Goal: Transaction & Acquisition: Purchase product/service

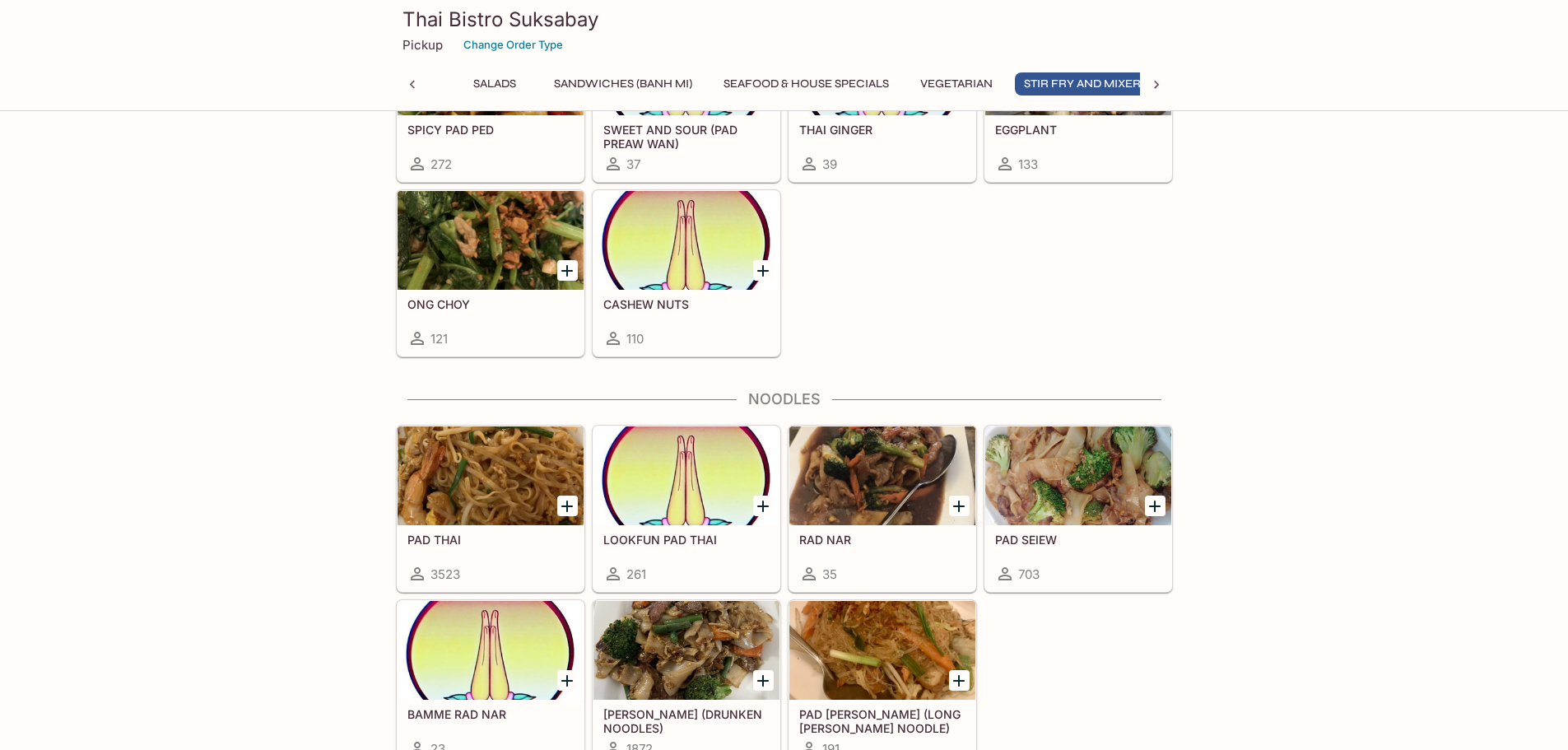
scroll to position [0, 318]
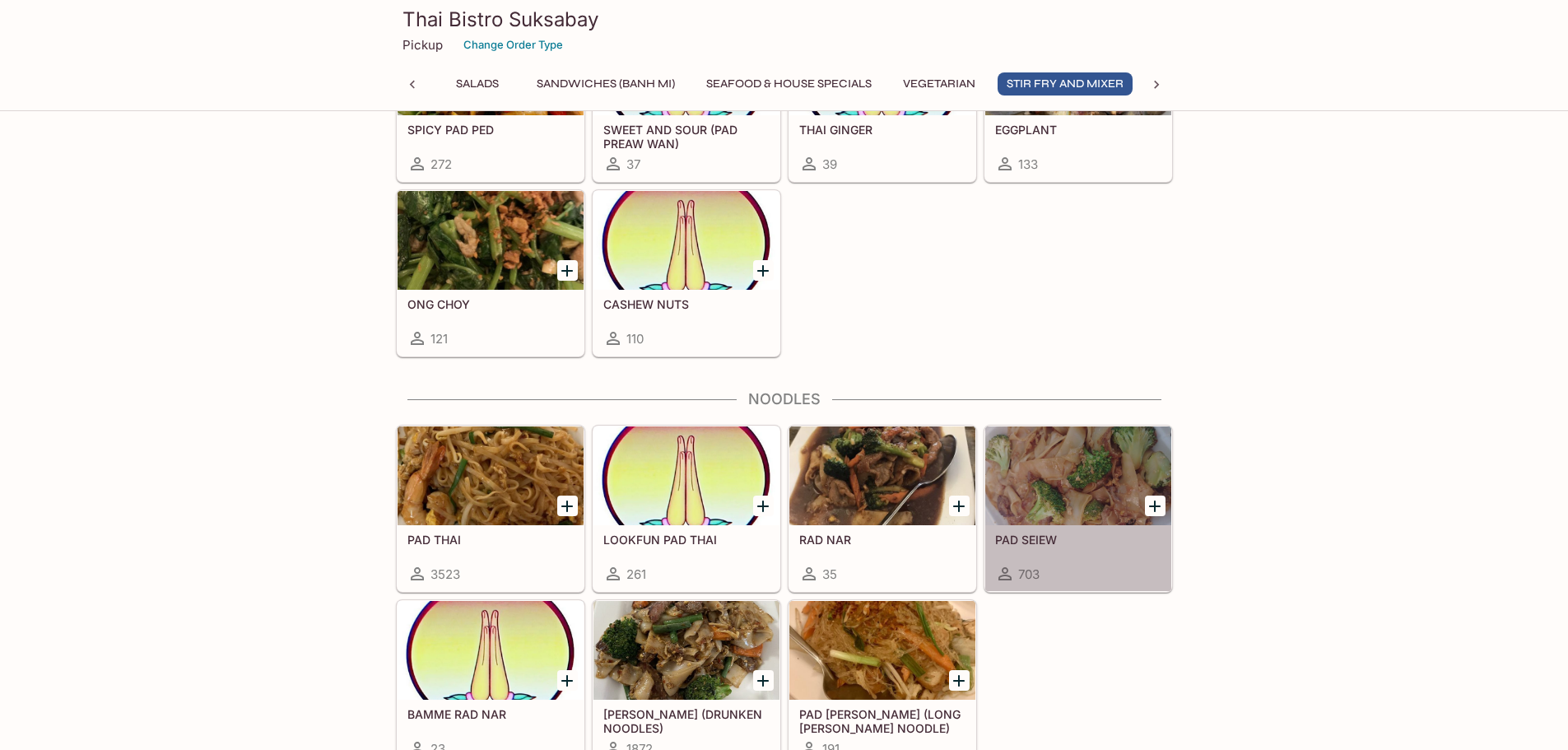
click at [1086, 502] on div at bounding box center [1078, 476] width 186 height 99
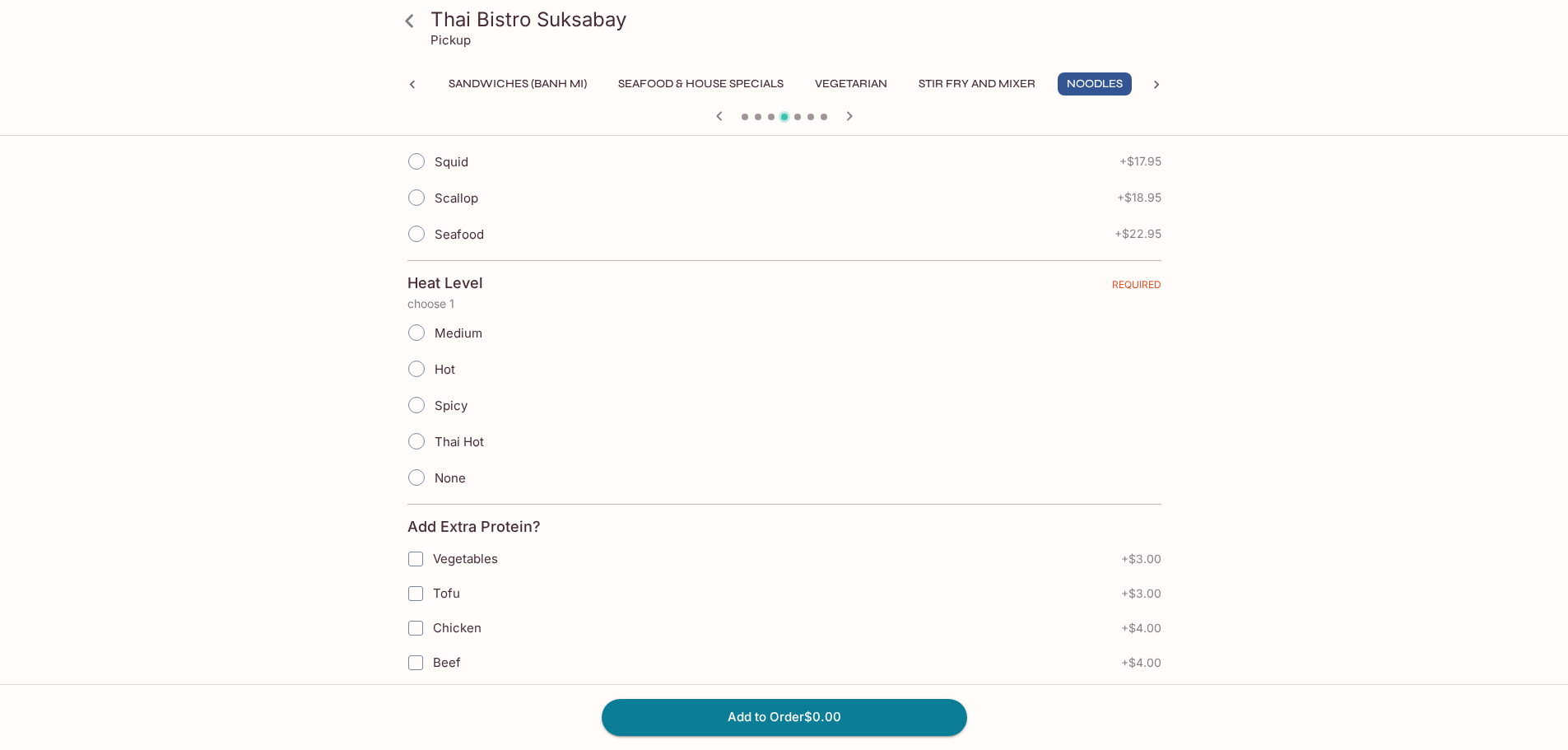
scroll to position [164, 0]
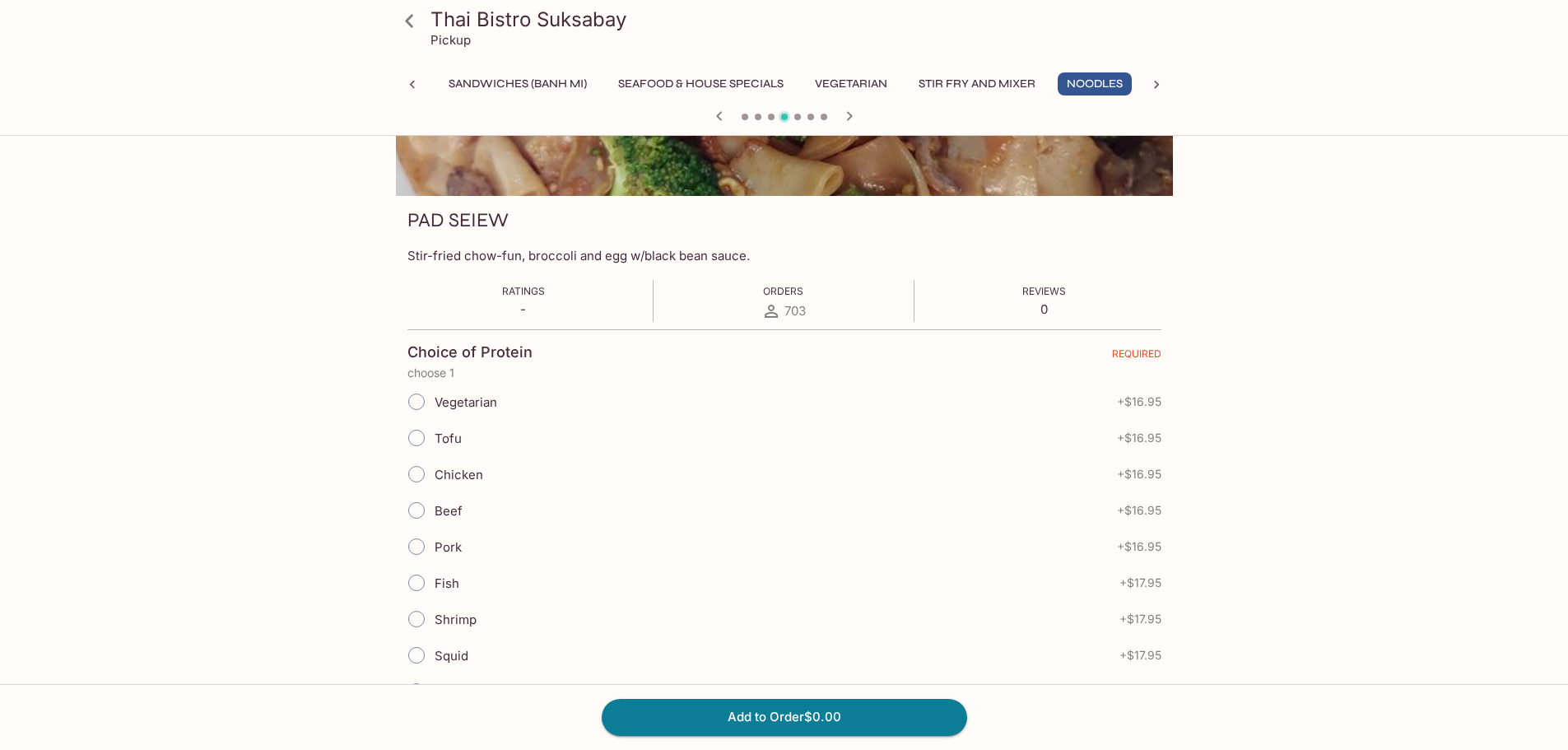
click at [412, 617] on input "Shrimp" at bounding box center [417, 619] width 35 height 35
radio input "true"
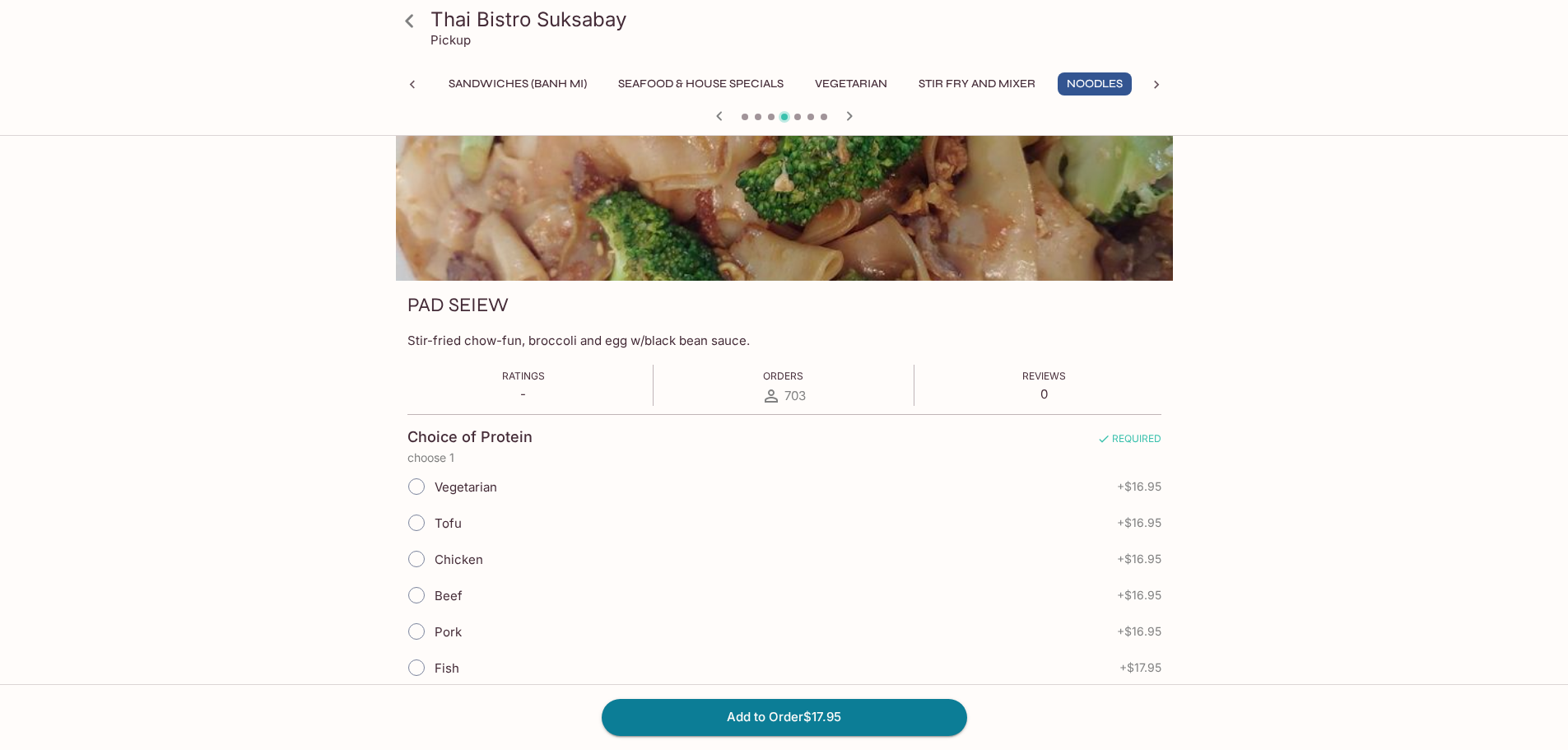
scroll to position [0, 0]
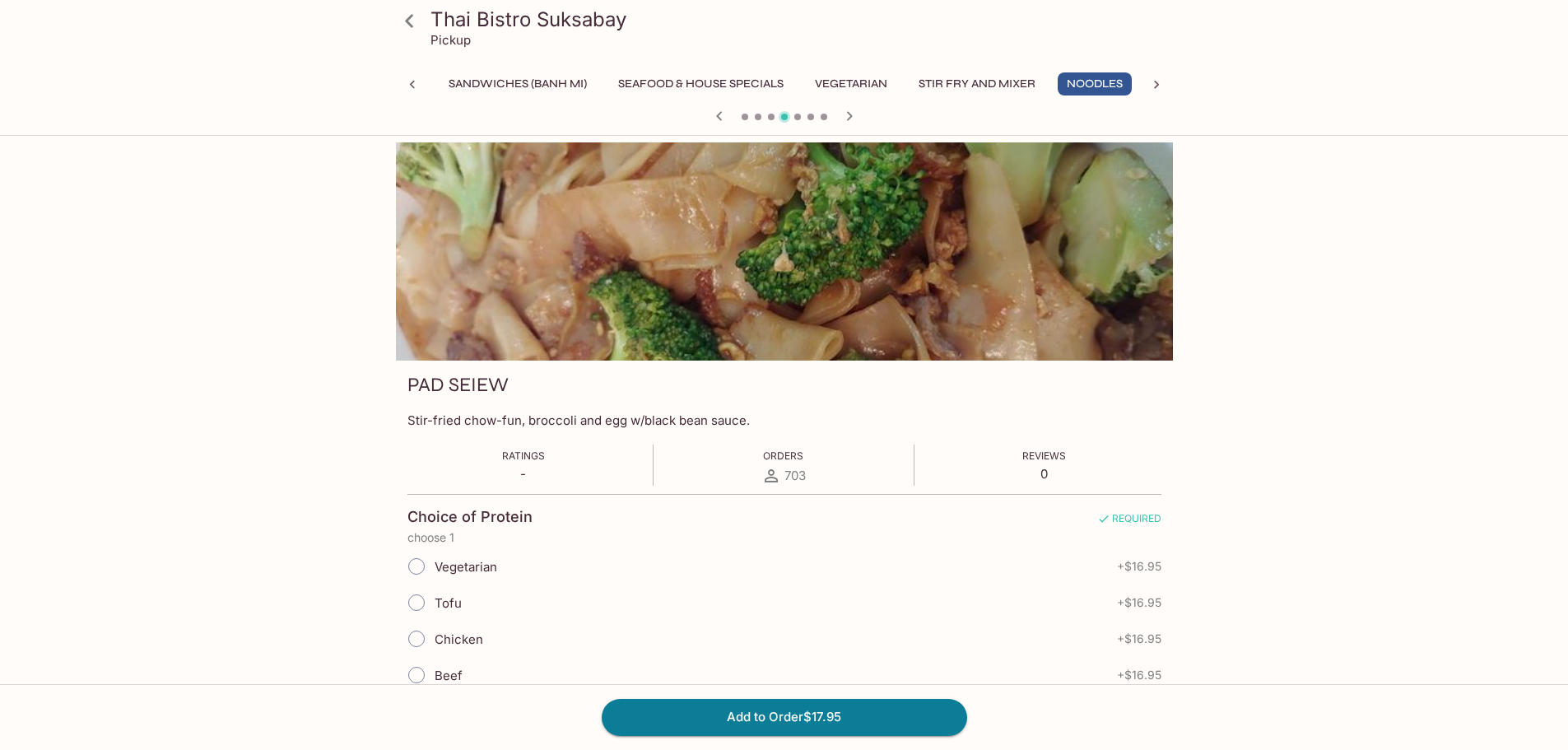
click at [406, 24] on icon at bounding box center [409, 21] width 29 height 29
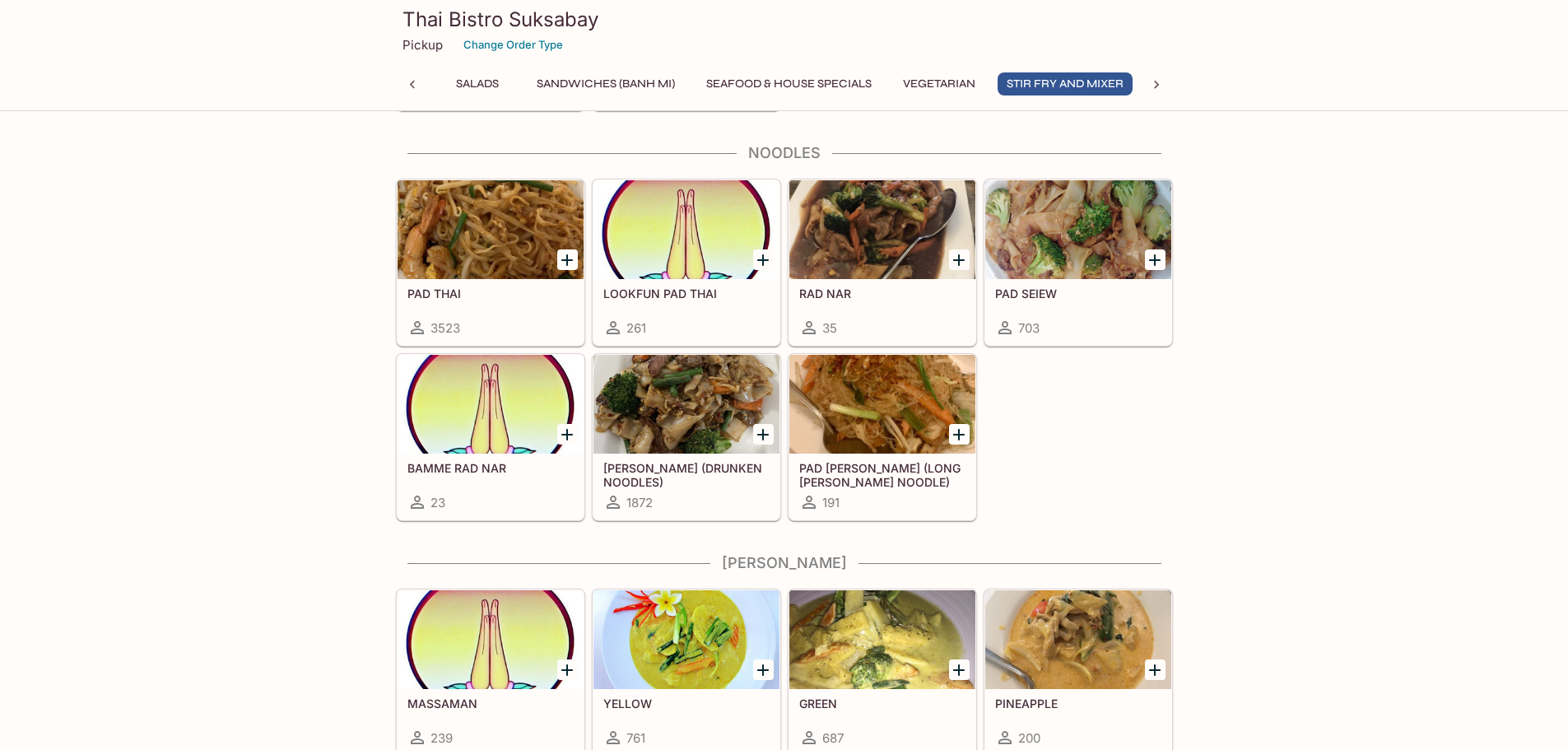
scroll to position [3704, 0]
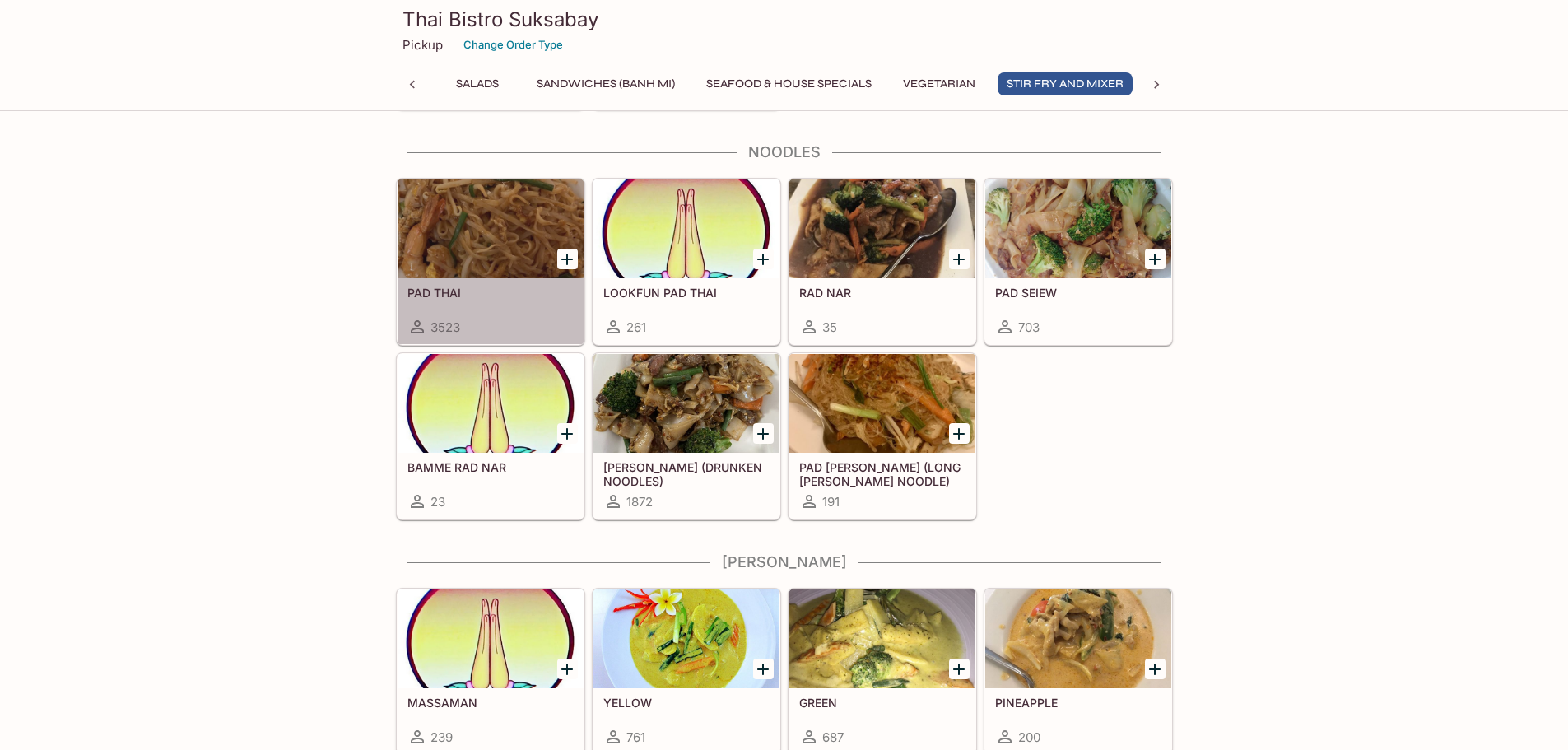
click at [500, 235] on div at bounding box center [490, 228] width 186 height 99
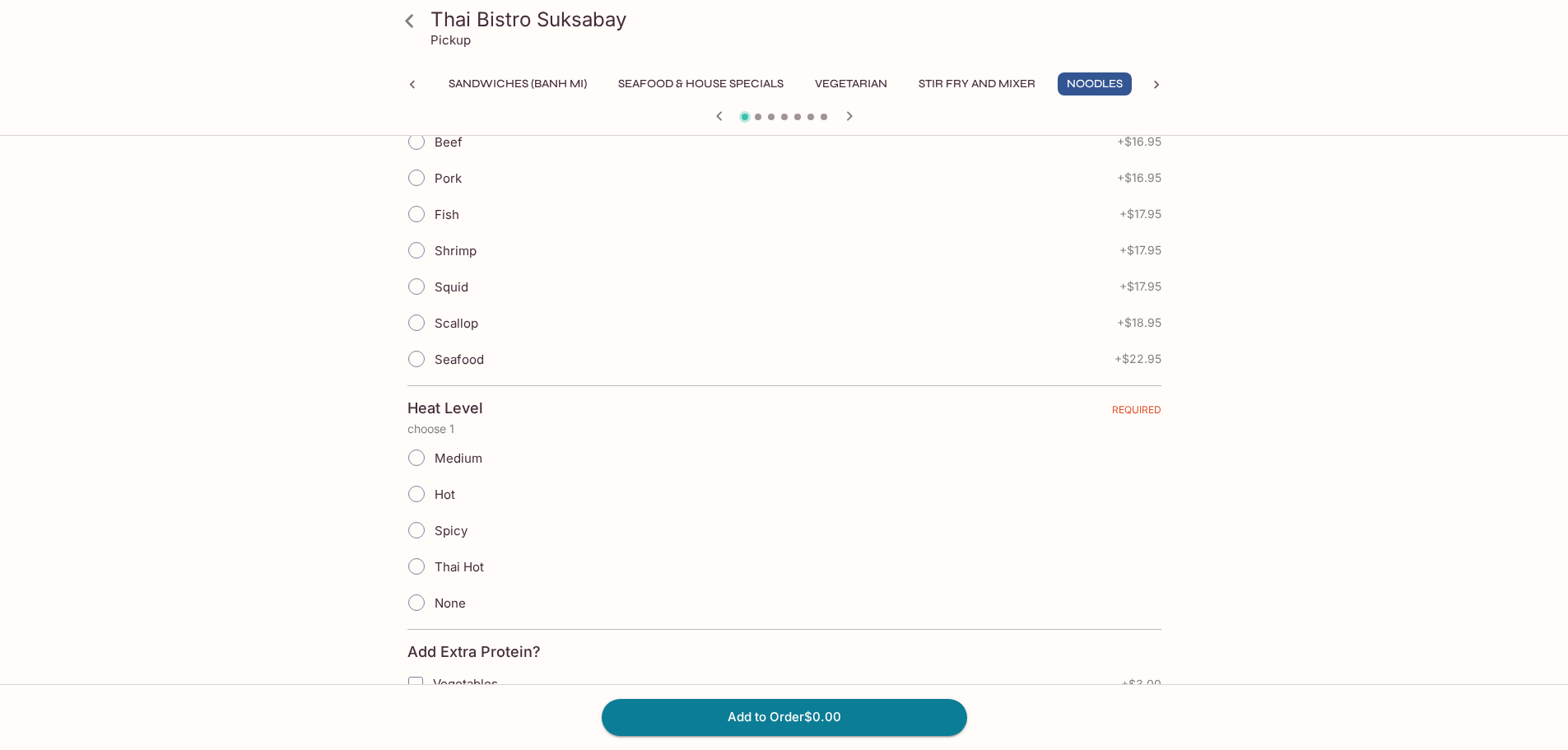
scroll to position [481, 0]
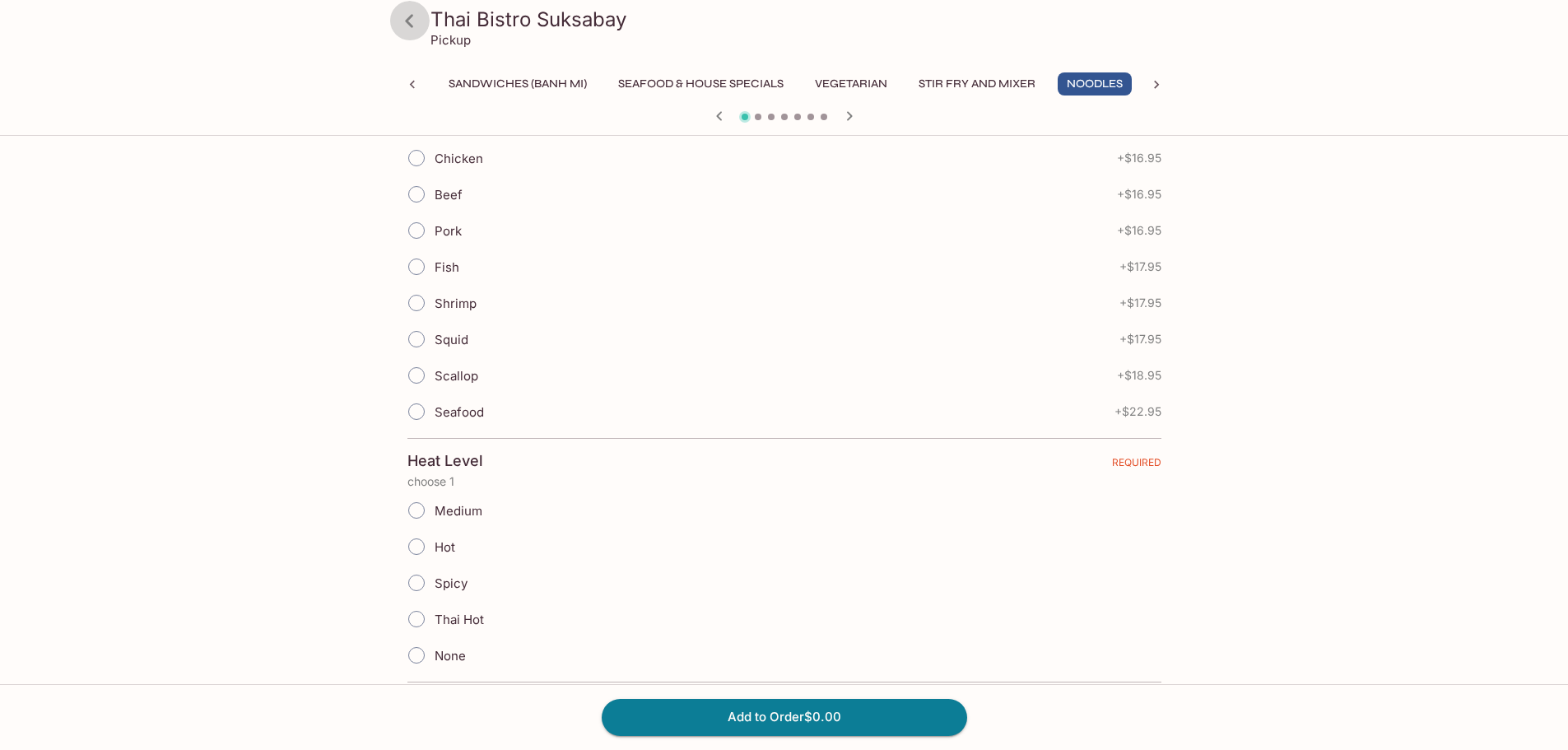
click at [414, 10] on icon at bounding box center [409, 21] width 29 height 29
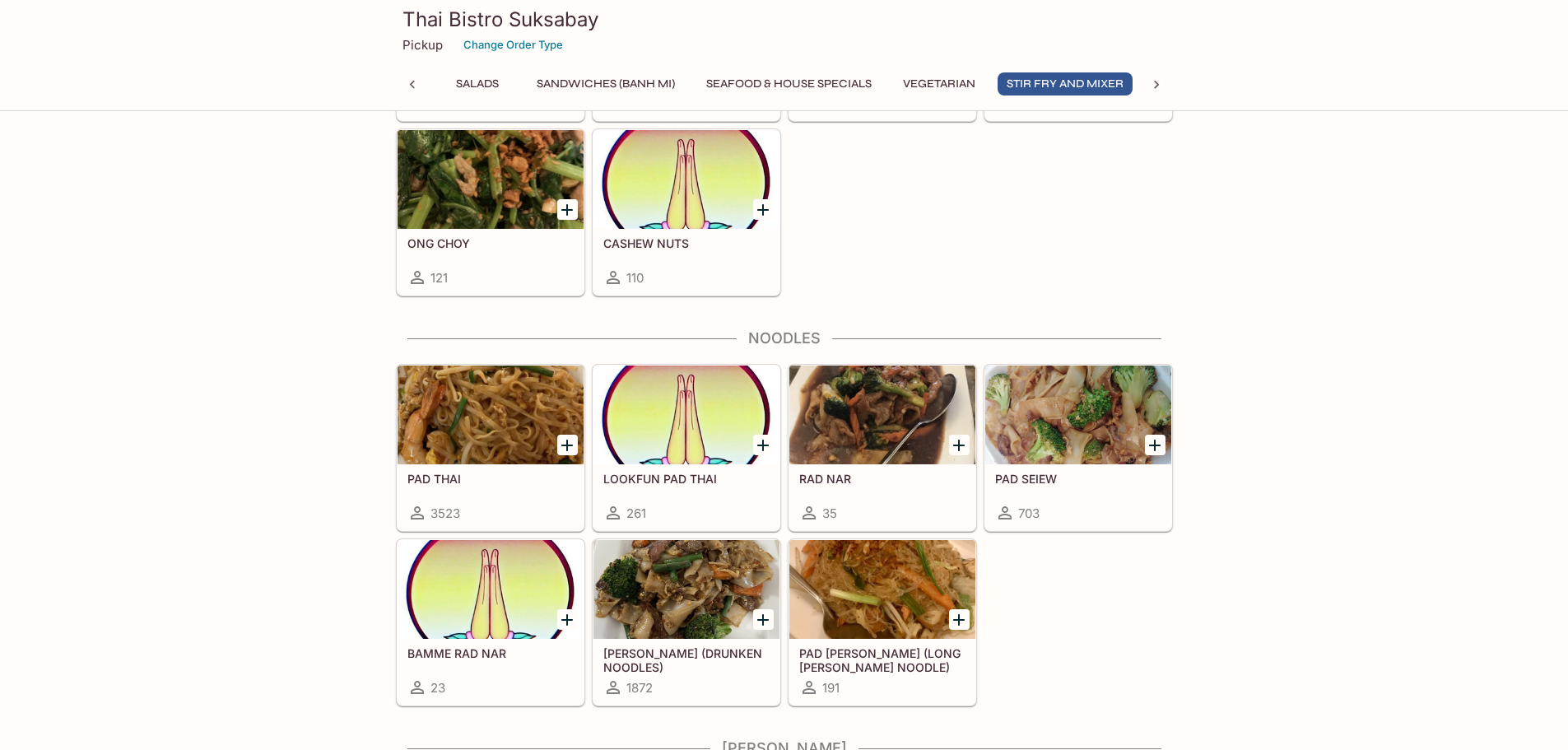
scroll to position [3539, 0]
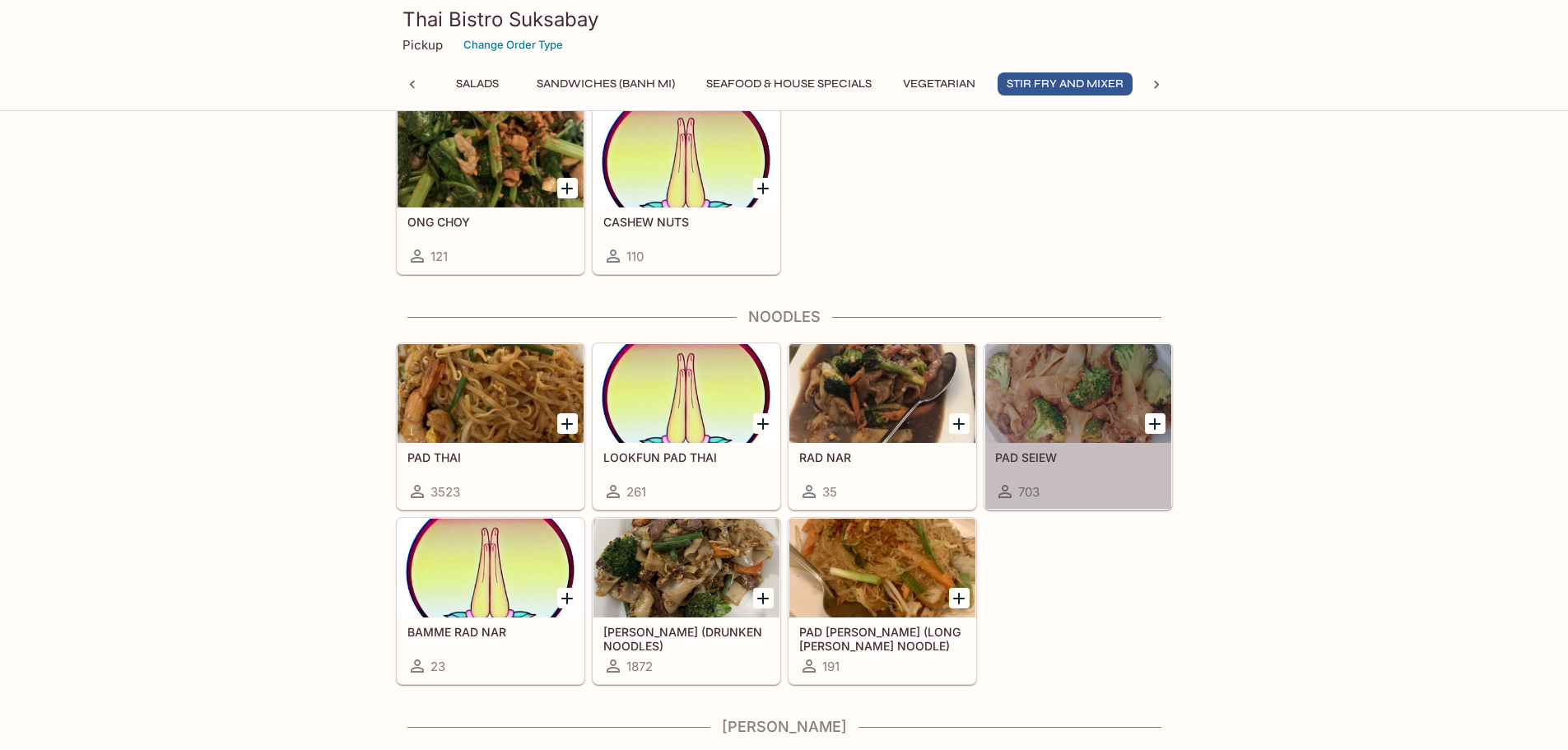
click at [1114, 393] on div at bounding box center [1078, 393] width 186 height 99
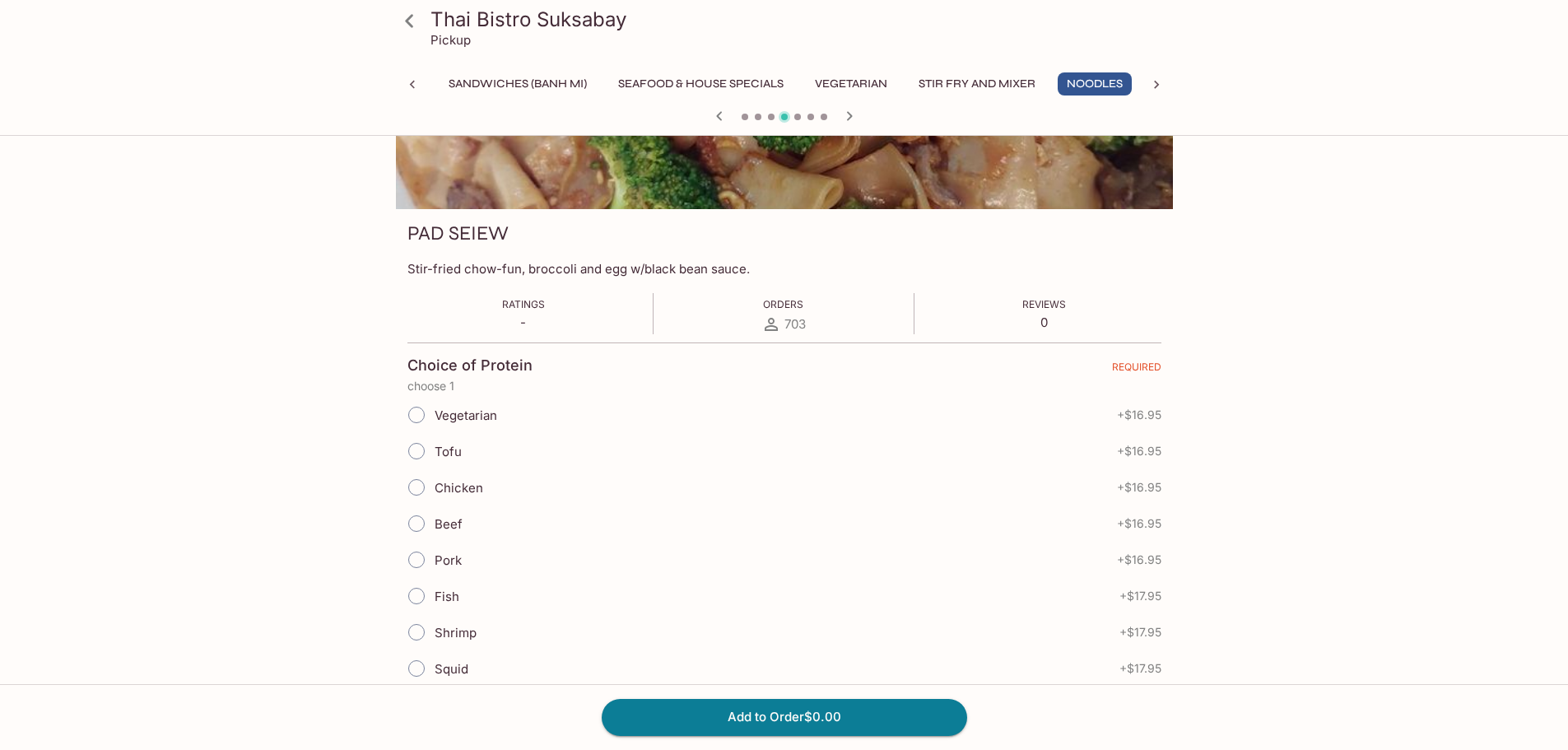
scroll to position [316, 0]
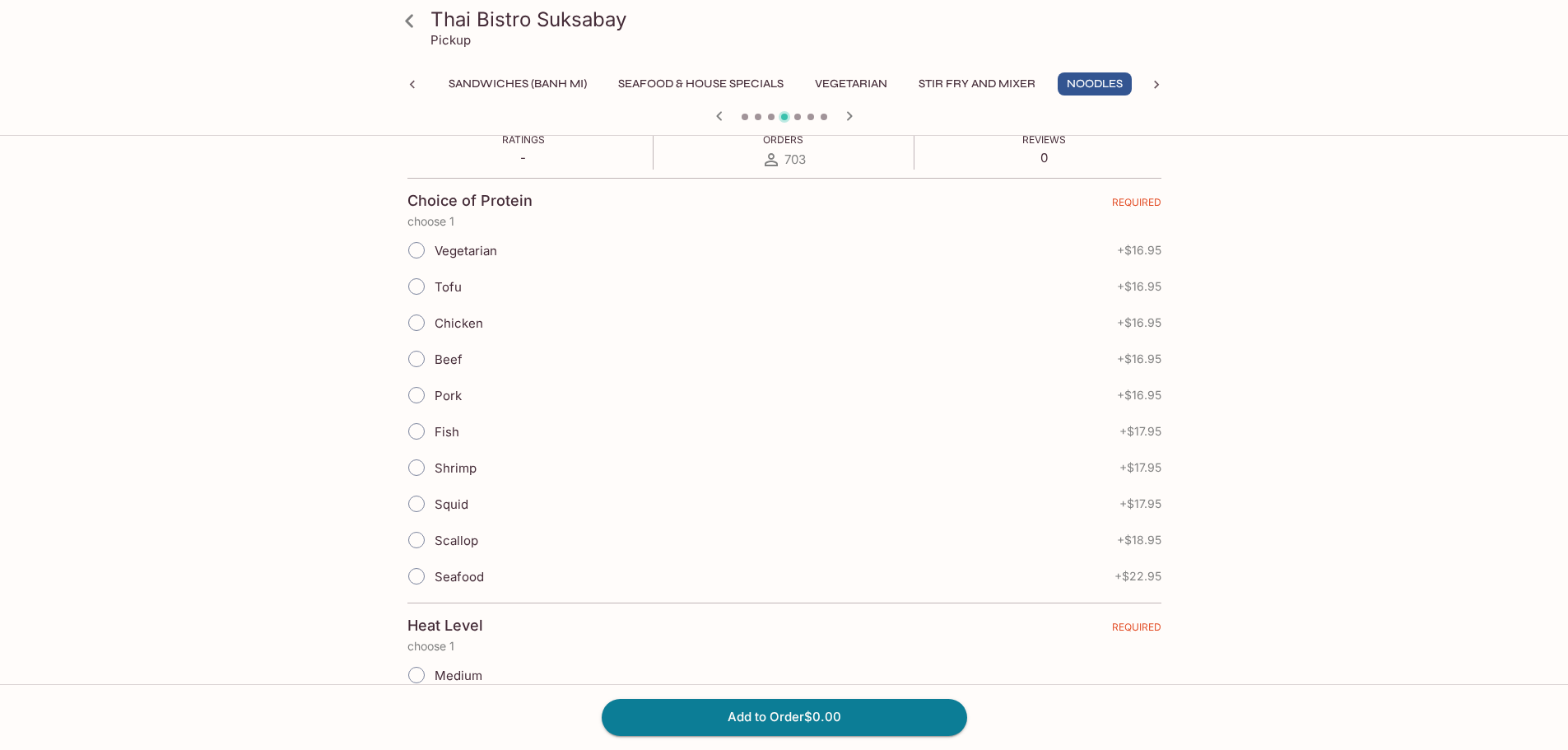
click at [410, 462] on input "Shrimp" at bounding box center [417, 468] width 35 height 35
radio input "true"
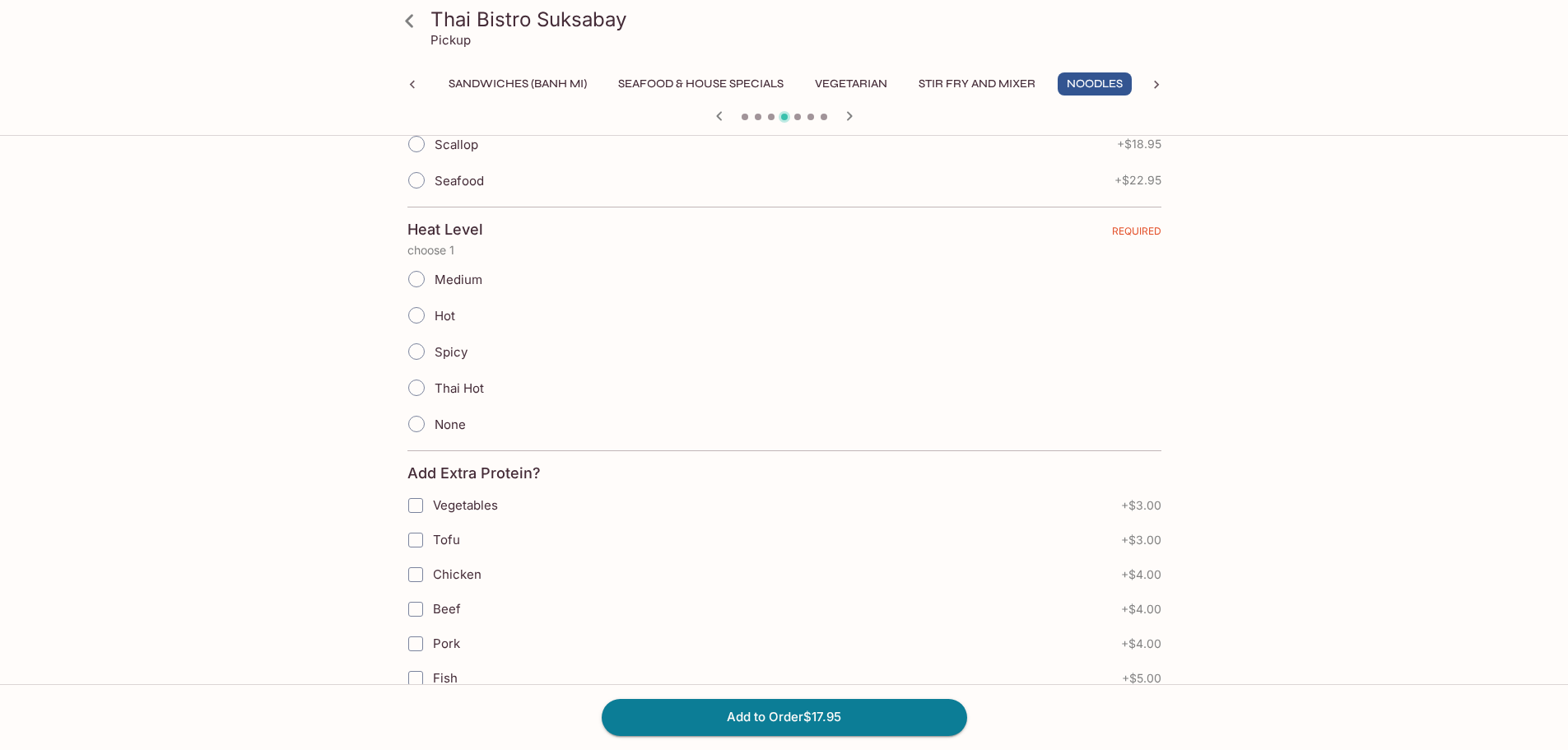
scroll to position [727, 0]
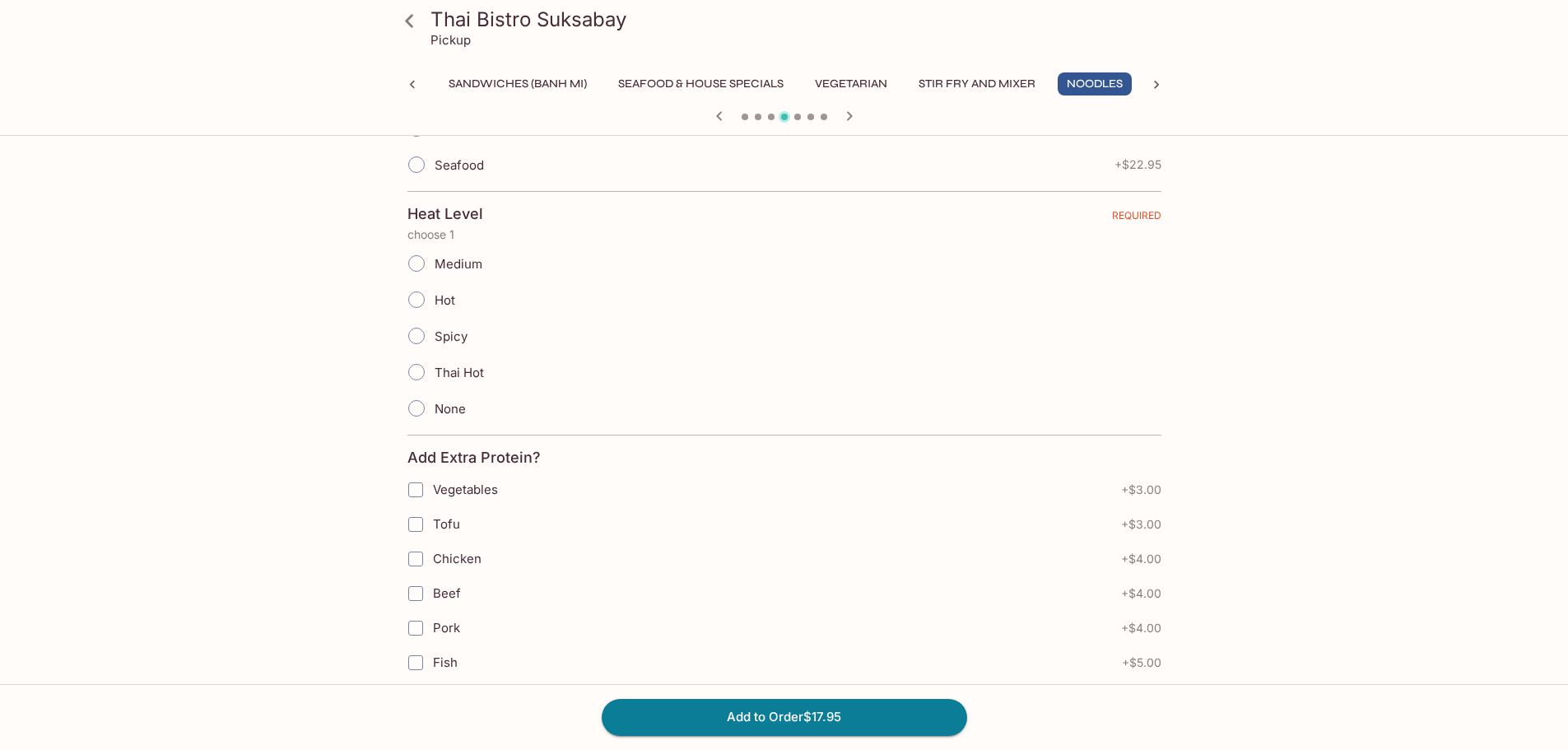
click at [415, 409] on input "None" at bounding box center [417, 408] width 35 height 35
radio input "true"
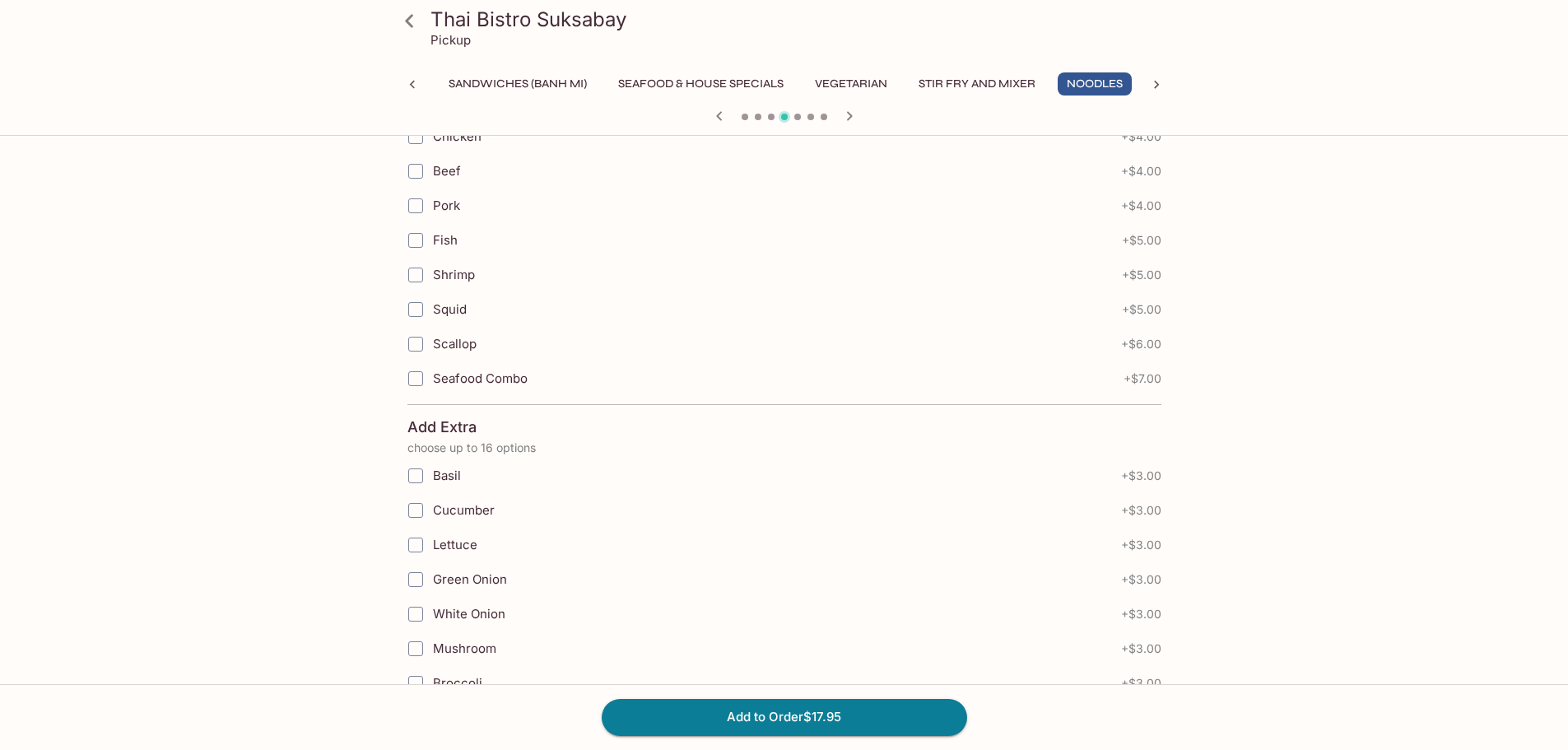
scroll to position [1152, 0]
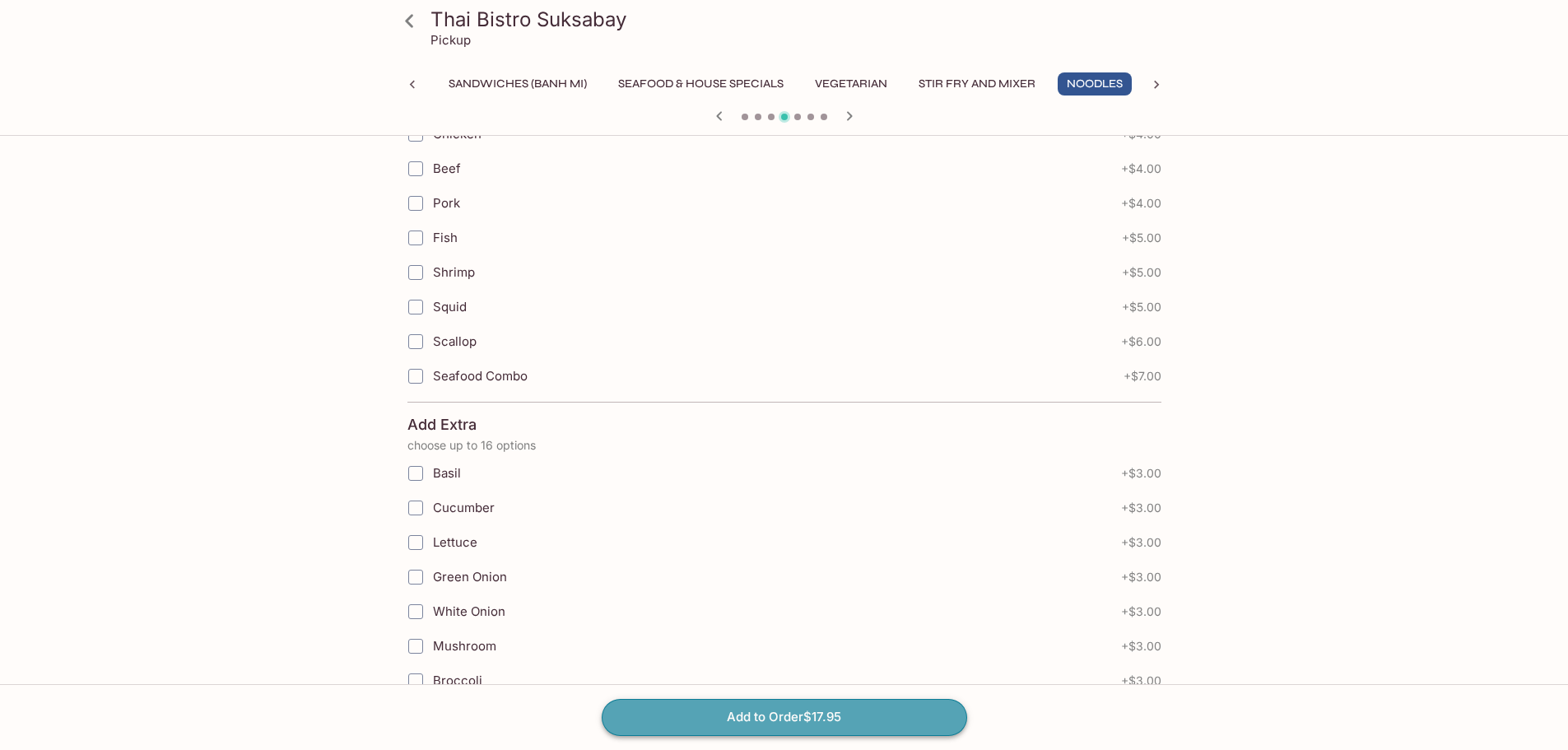
click at [768, 721] on button "Add to Order $17.95" at bounding box center [784, 716] width 365 height 36
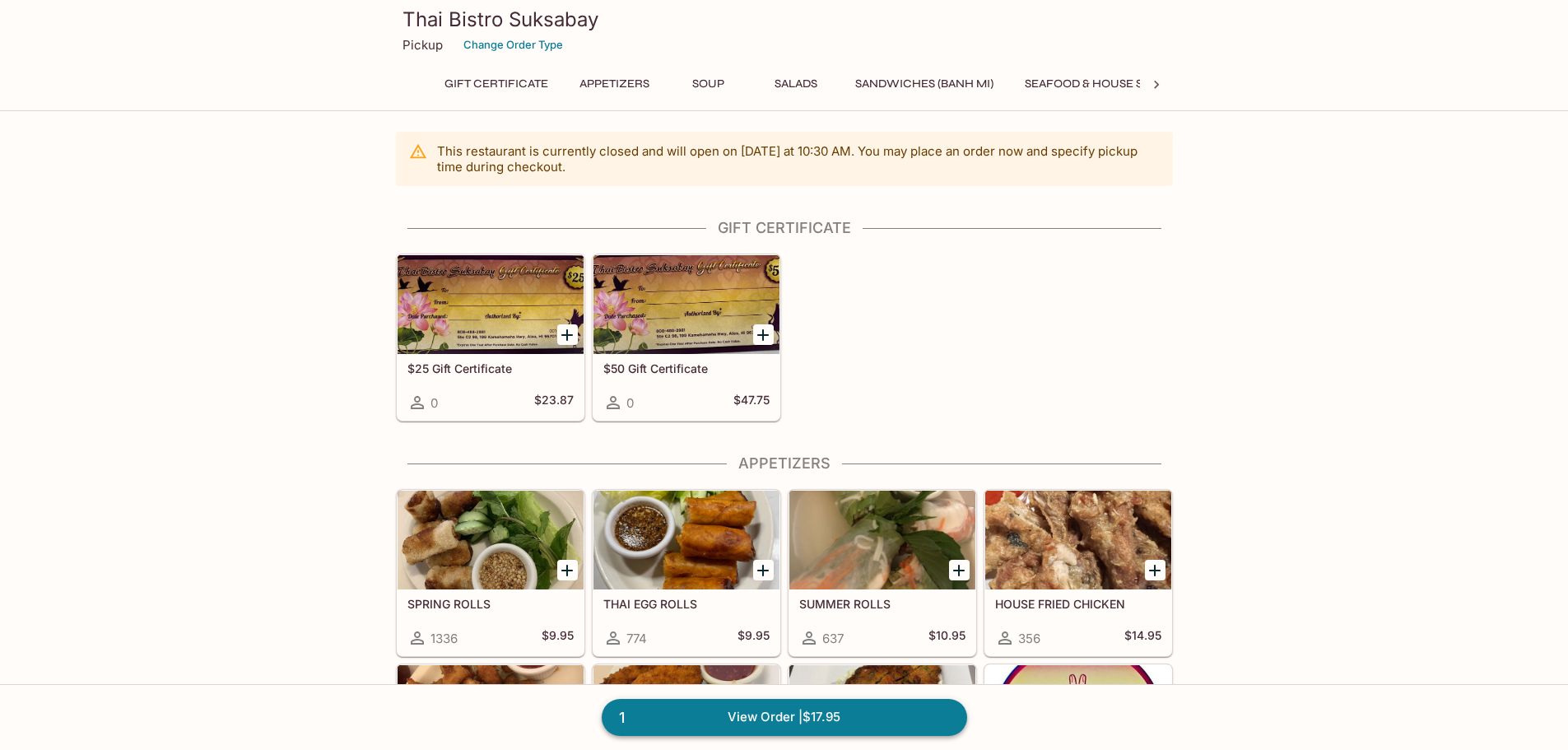
click at [829, 719] on link "1 View Order | $17.95" at bounding box center [784, 716] width 365 height 36
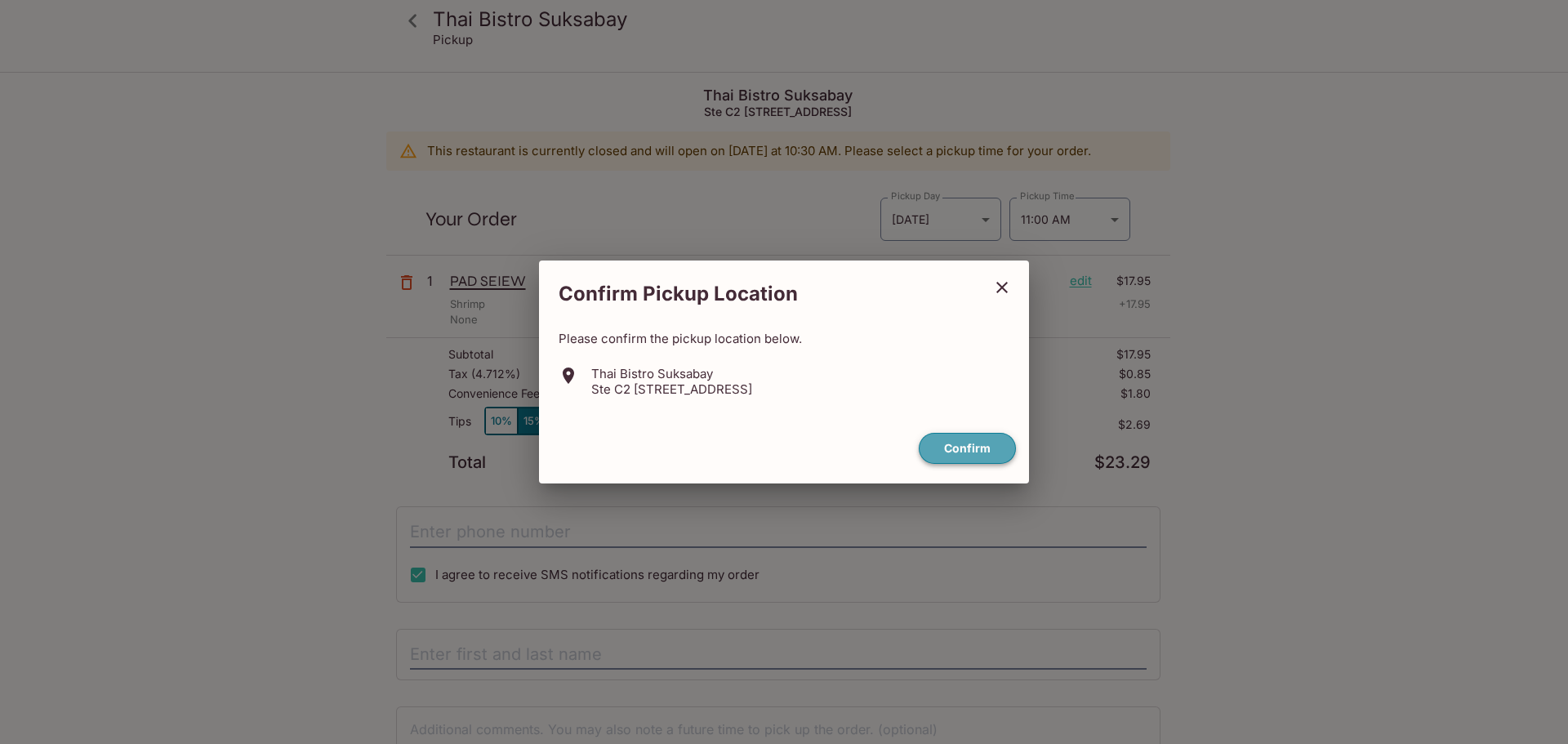
click at [974, 444] on button "Confirm" at bounding box center [967, 448] width 97 height 32
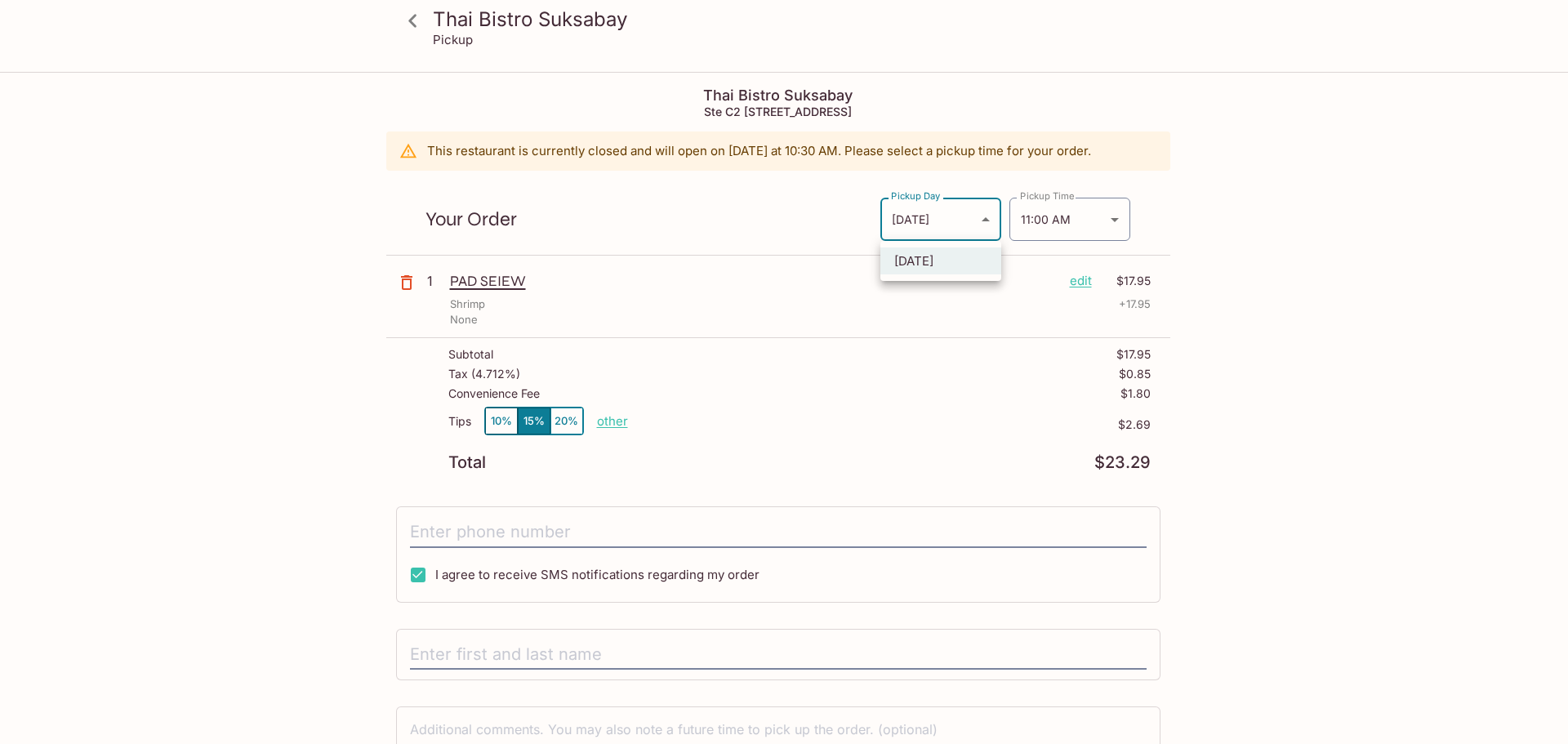
click at [970, 214] on body "Thai Bistro Suksabay Pickup Thai Bistro Suksabay Ste C2 [STREET_ADDRESS] This r…" at bounding box center [784, 446] width 1568 height 744
click at [985, 220] on div at bounding box center [784, 372] width 1568 height 744
click at [985, 219] on body "Thai Bistro Suksabay Pickup Thai Bistro Suksabay Ste C2 [STREET_ADDRESS] This r…" at bounding box center [784, 446] width 1568 height 744
click at [750, 205] on div at bounding box center [784, 372] width 1568 height 744
